Goal: Obtain resource: Obtain resource

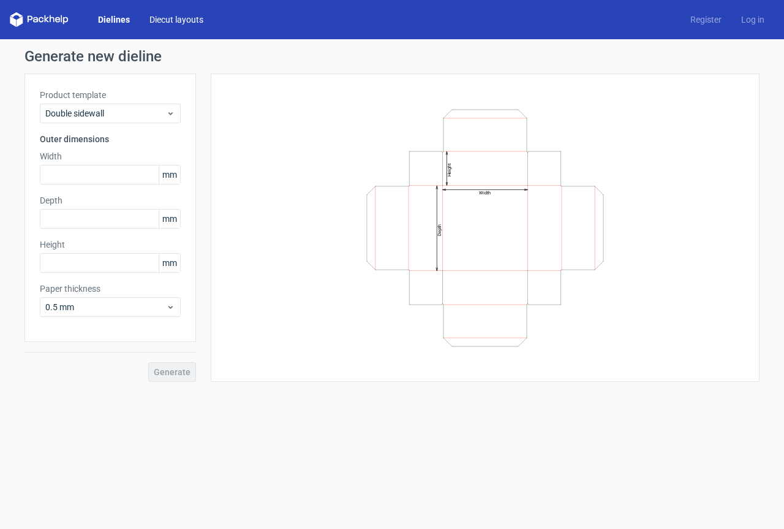
click at [173, 14] on link "Diecut layouts" at bounding box center [177, 19] width 74 height 12
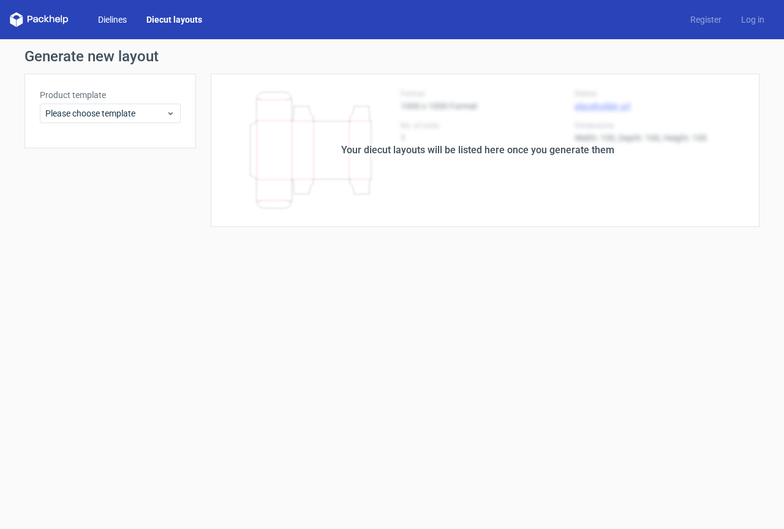
click at [118, 17] on link "Dielines" at bounding box center [112, 19] width 48 height 12
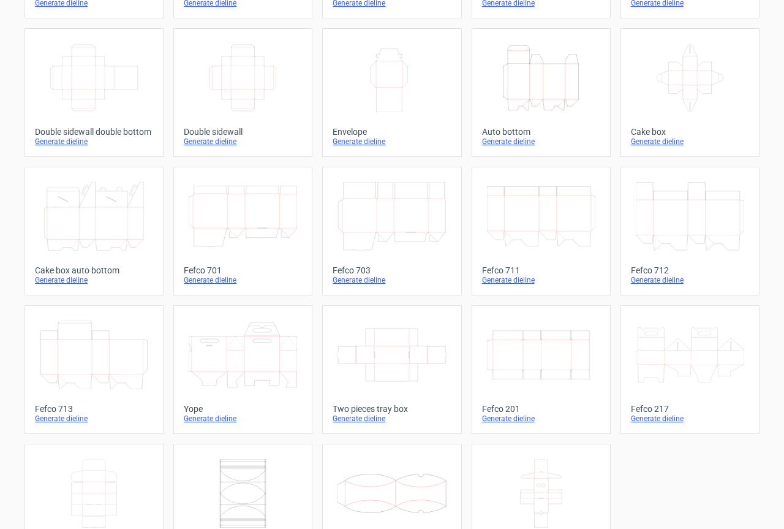
scroll to position [237, 0]
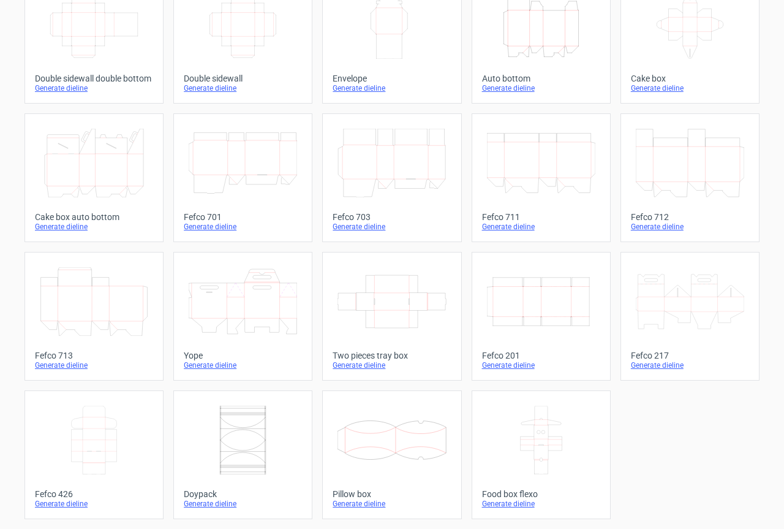
click at [263, 302] on icon at bounding box center [243, 301] width 108 height 69
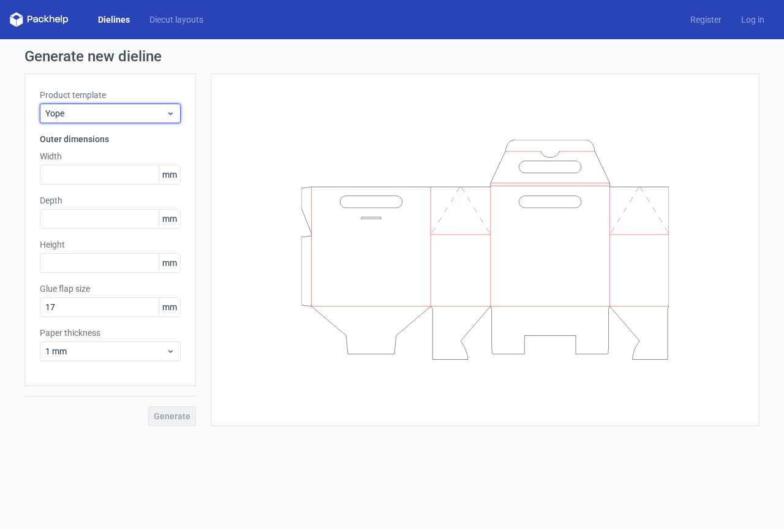
click at [107, 112] on span "Yope" at bounding box center [105, 113] width 121 height 12
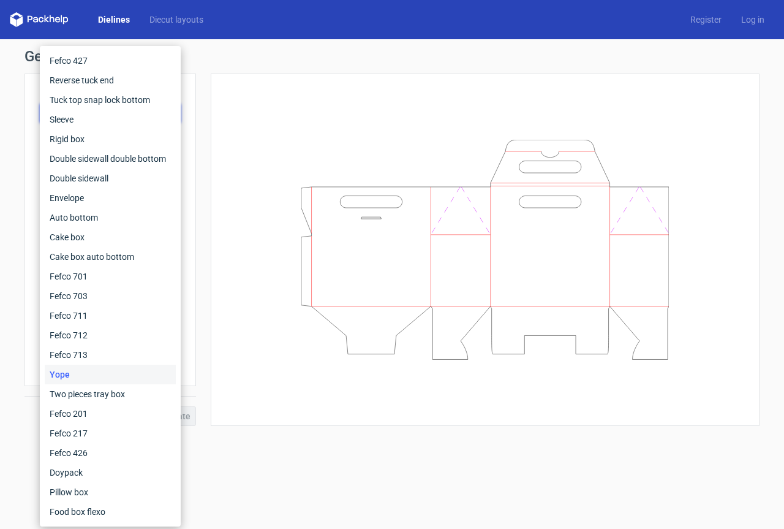
click at [266, 127] on div at bounding box center [485, 250] width 518 height 322
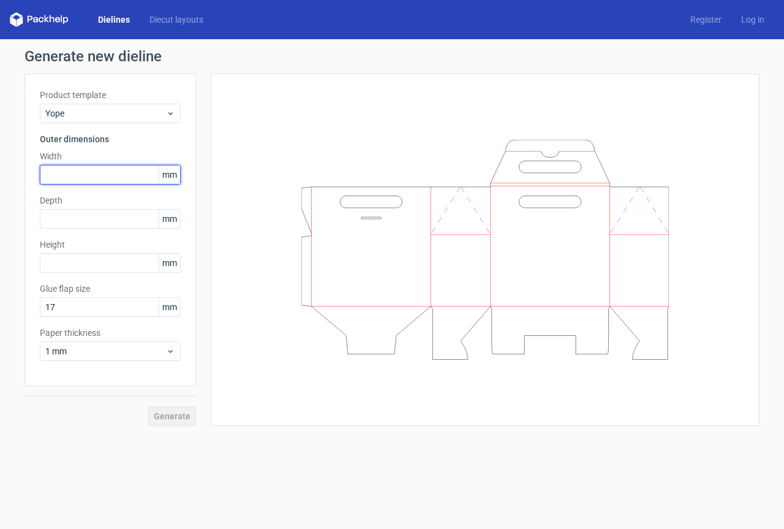
click at [124, 170] on input "text" at bounding box center [110, 175] width 141 height 20
